Goal: Find specific page/section: Locate a particular part of the current website

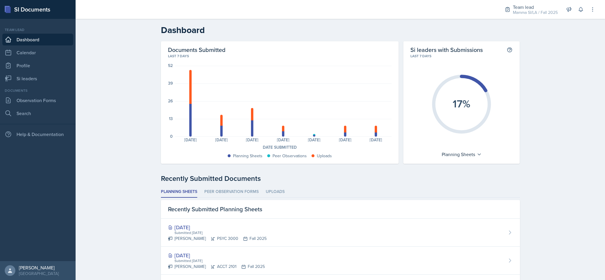
click at [239, 191] on li "Peer Observation Forms" at bounding box center [231, 192] width 54 height 12
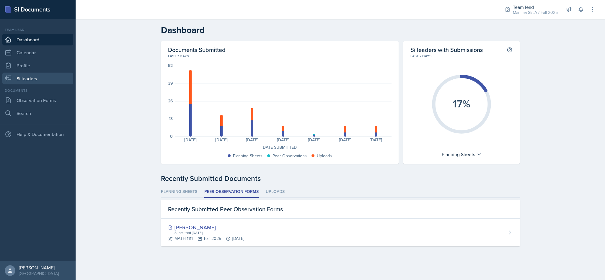
click at [27, 81] on link "Si leaders" at bounding box center [37, 79] width 71 height 12
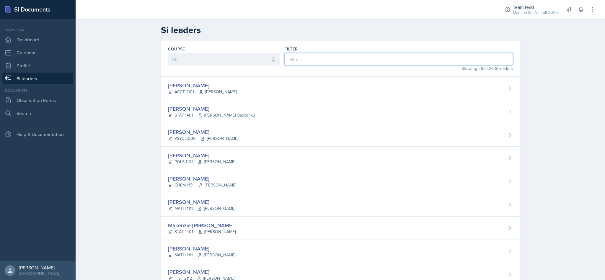
click at [412, 65] on input at bounding box center [398, 59] width 228 height 12
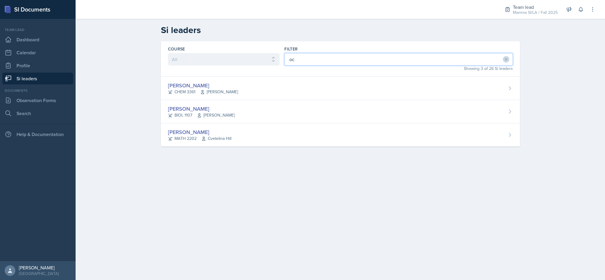
type input "oct"
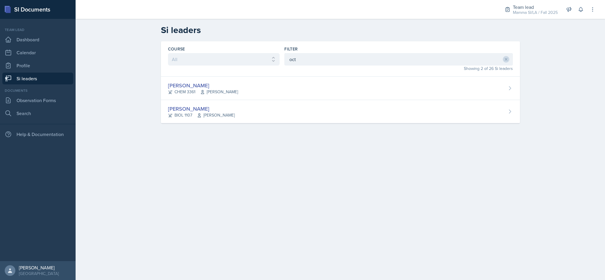
click at [308, 87] on div "[PERSON_NAME] CHEM 3361 [PERSON_NAME]" at bounding box center [340, 88] width 359 height 23
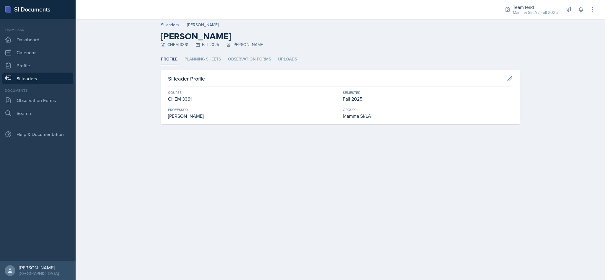
click at [207, 62] on li "Planning Sheets" at bounding box center [202, 60] width 36 height 12
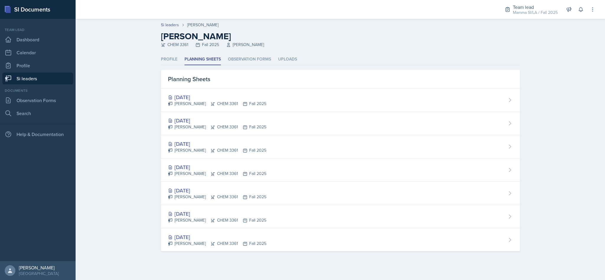
click at [258, 62] on li "Observation Forms" at bounding box center [249, 60] width 43 height 12
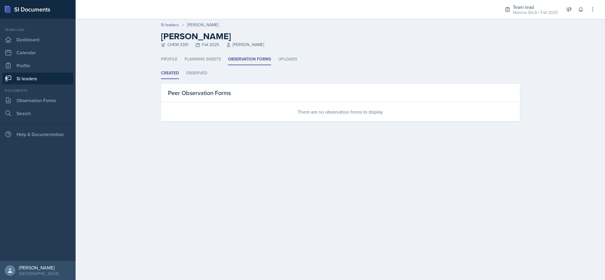
click at [205, 75] on li "Observed" at bounding box center [196, 74] width 21 height 12
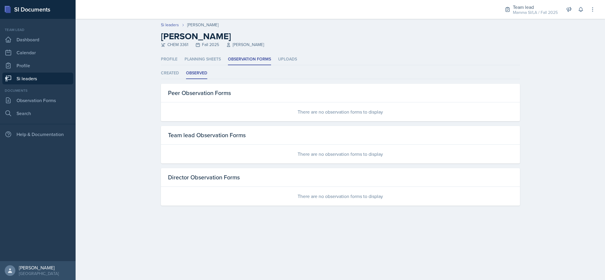
click at [172, 27] on link "Si leaders" at bounding box center [170, 25] width 18 height 6
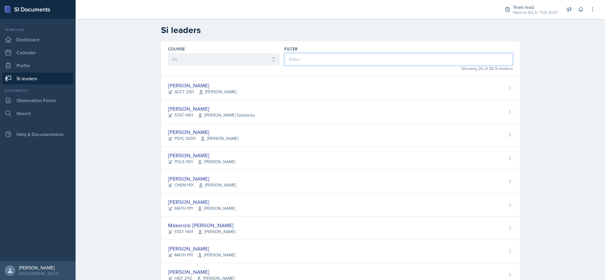
click at [329, 57] on input at bounding box center [398, 59] width 228 height 12
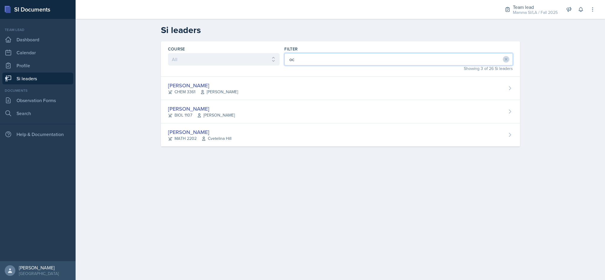
type input "oct"
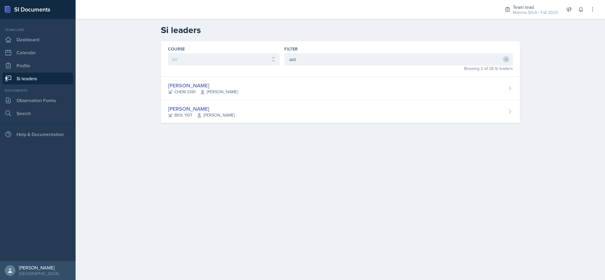
click at [294, 110] on div "[PERSON_NAME] BIOL 1107 [PERSON_NAME]" at bounding box center [340, 111] width 359 height 23
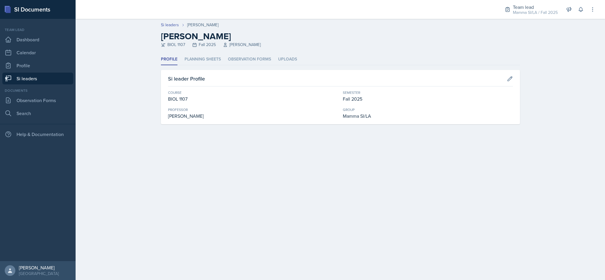
click at [245, 57] on li "Observation Forms" at bounding box center [249, 60] width 43 height 12
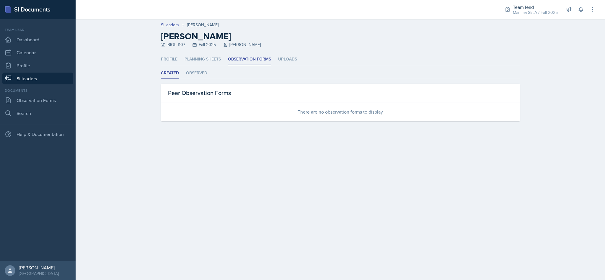
click at [202, 78] on li "Observed" at bounding box center [196, 74] width 21 height 12
